Goal: Task Accomplishment & Management: Use online tool/utility

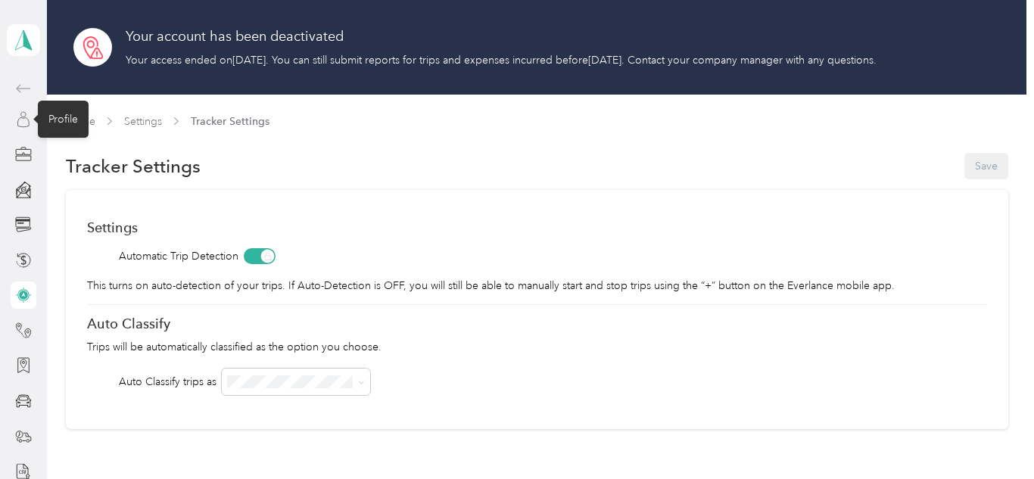
click at [20, 123] on icon at bounding box center [23, 119] width 17 height 17
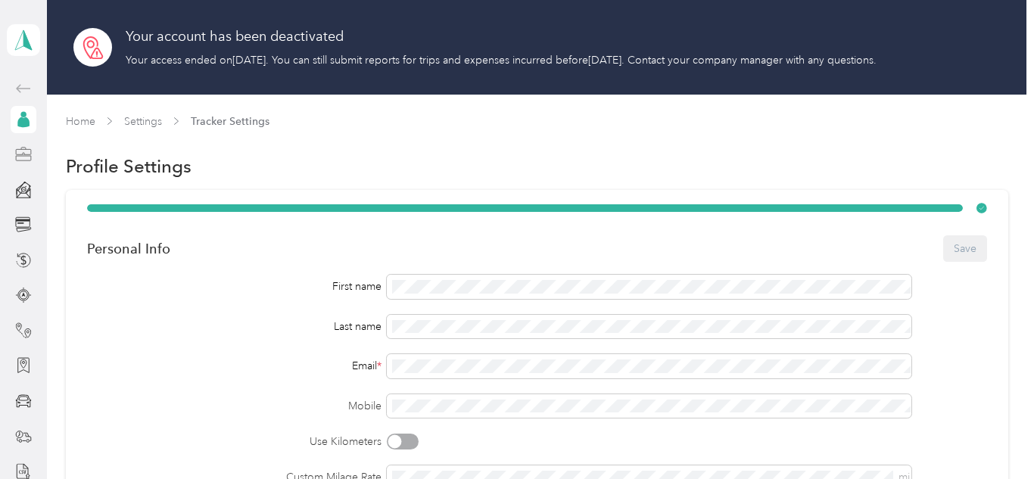
click at [17, 158] on icon at bounding box center [23, 154] width 17 height 17
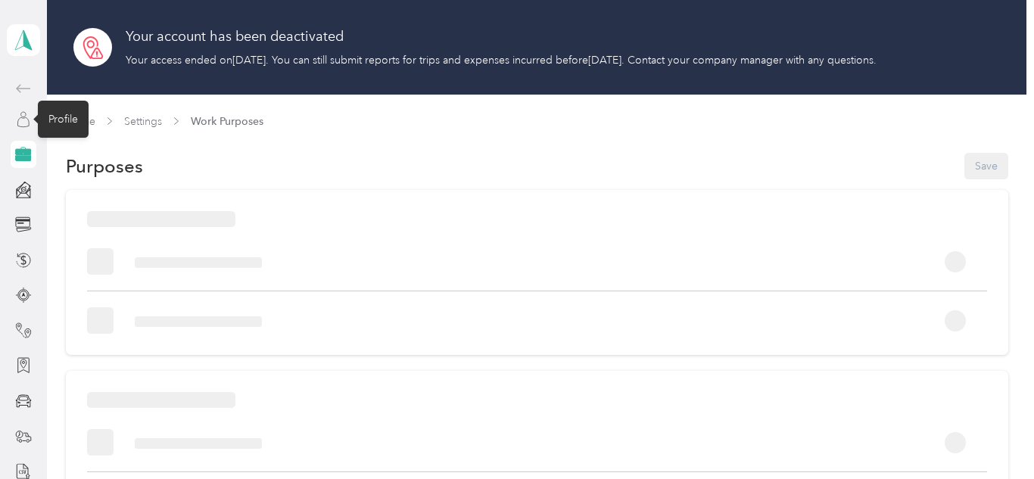
click at [23, 121] on icon at bounding box center [23, 119] width 17 height 17
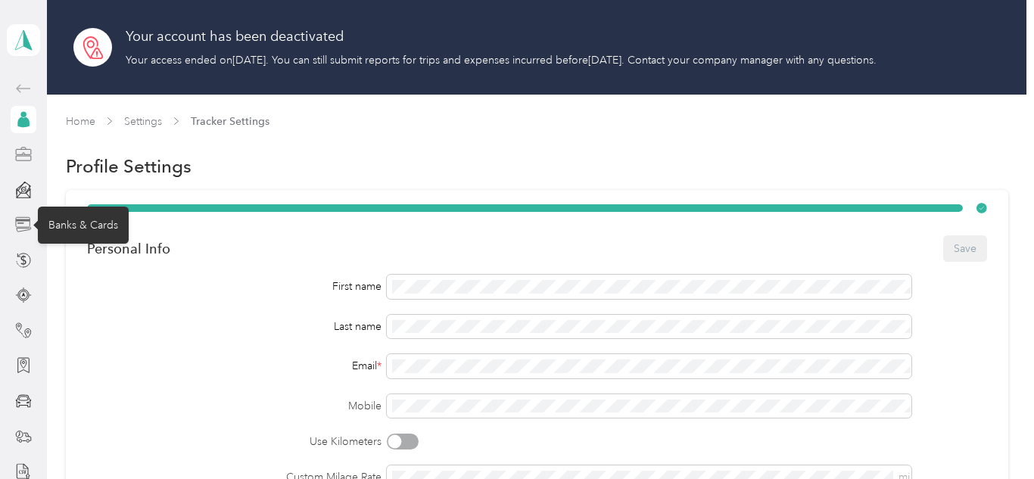
click at [20, 222] on icon at bounding box center [23, 225] width 17 height 17
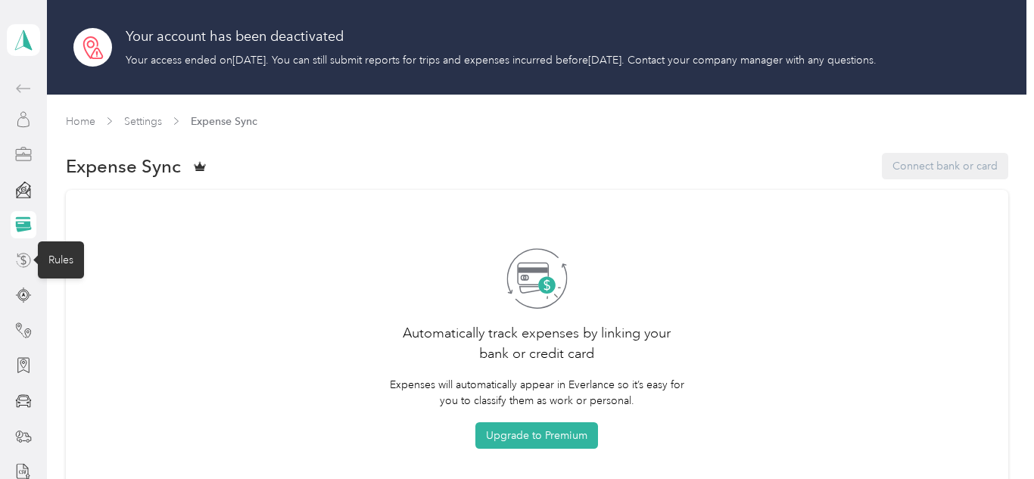
click at [22, 261] on icon at bounding box center [23, 260] width 17 height 17
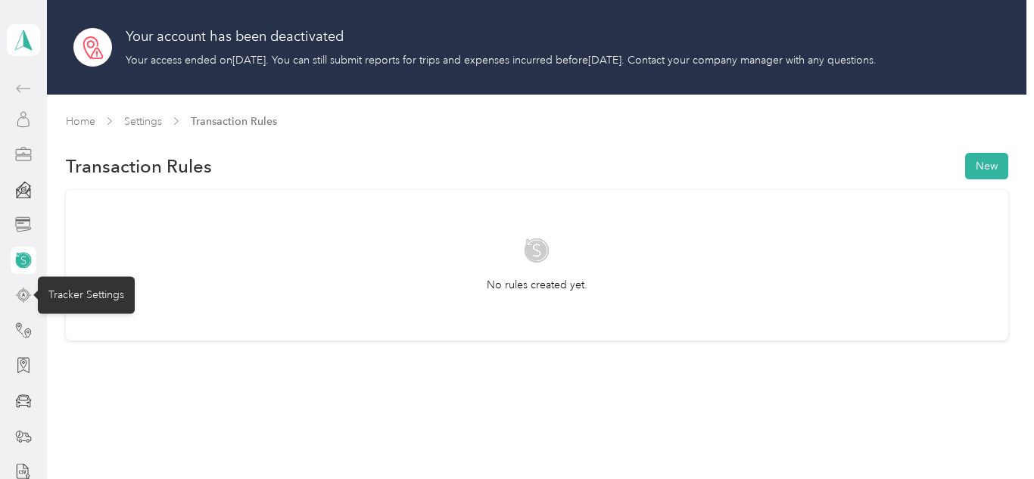
click at [21, 289] on icon at bounding box center [23, 295] width 17 height 17
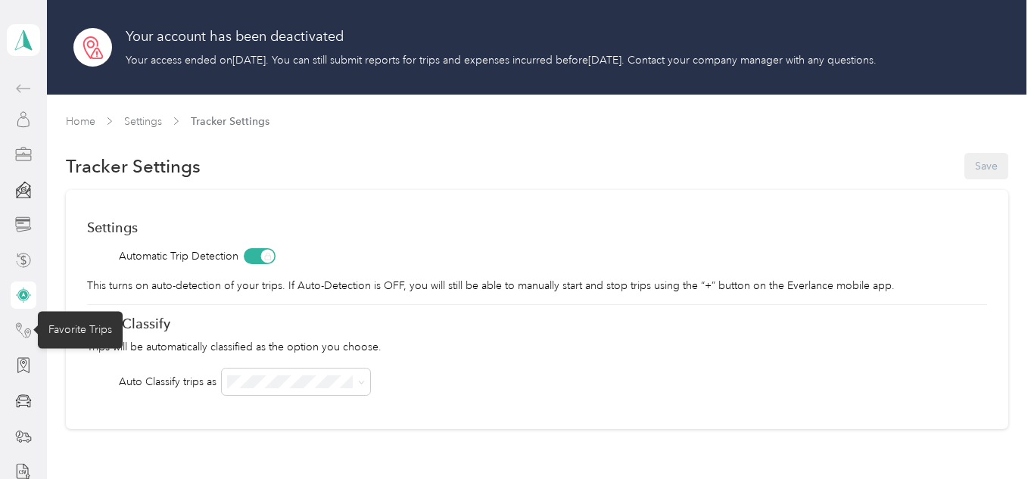
click at [27, 325] on icon at bounding box center [23, 331] width 17 height 17
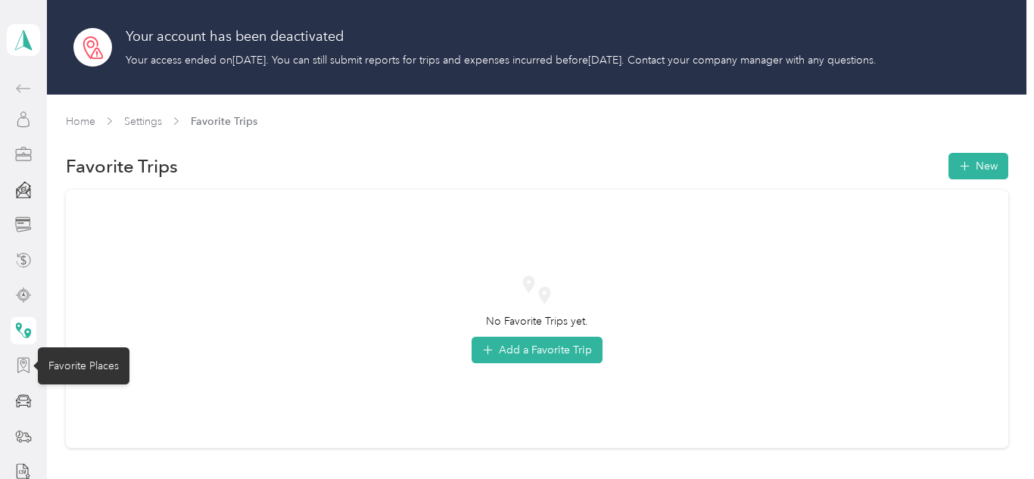
click at [23, 367] on icon at bounding box center [23, 364] width 6 height 9
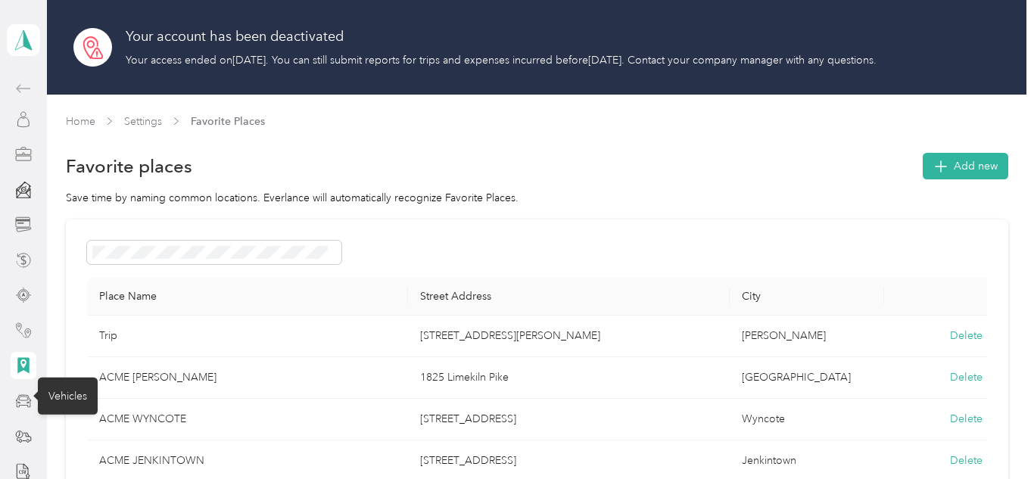
click at [17, 409] on icon at bounding box center [23, 401] width 17 height 17
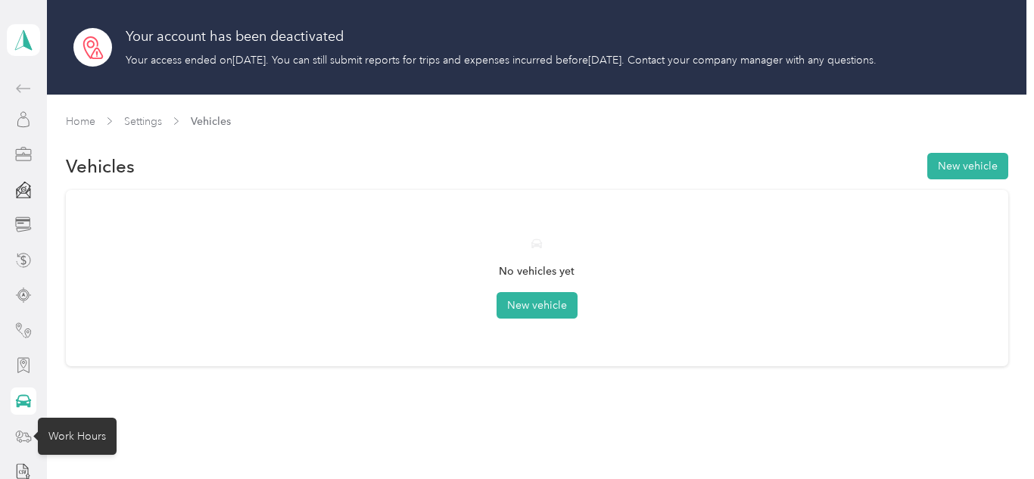
click at [16, 441] on icon at bounding box center [23, 436] width 17 height 17
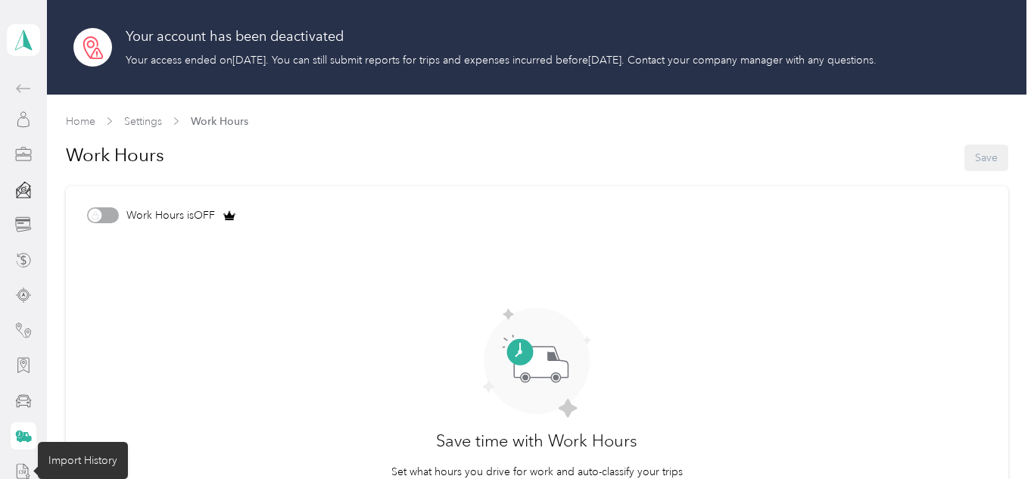
click at [27, 474] on icon at bounding box center [28, 475] width 4 height 5
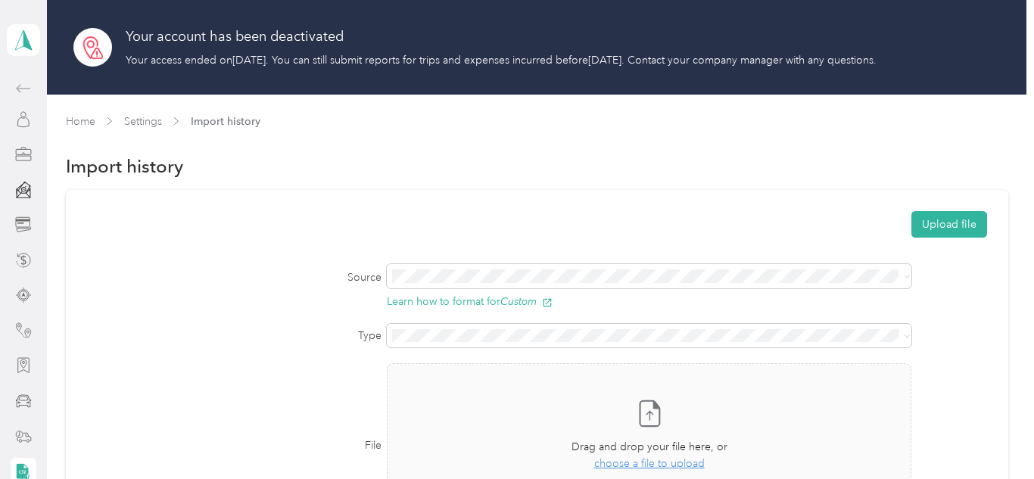
click at [27, 474] on icon at bounding box center [23, 470] width 12 height 15
click at [30, 48] on icon at bounding box center [23, 40] width 23 height 21
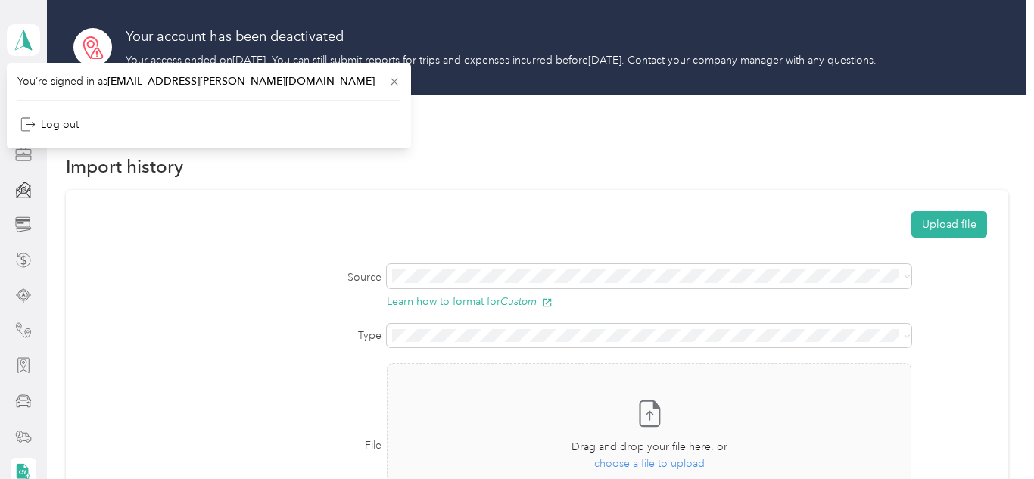
click at [199, 310] on form "Upload file Source Learn how to format for Custom Type File Take a photo or cho…" at bounding box center [537, 369] width 900 height 317
